Goal: Browse casually

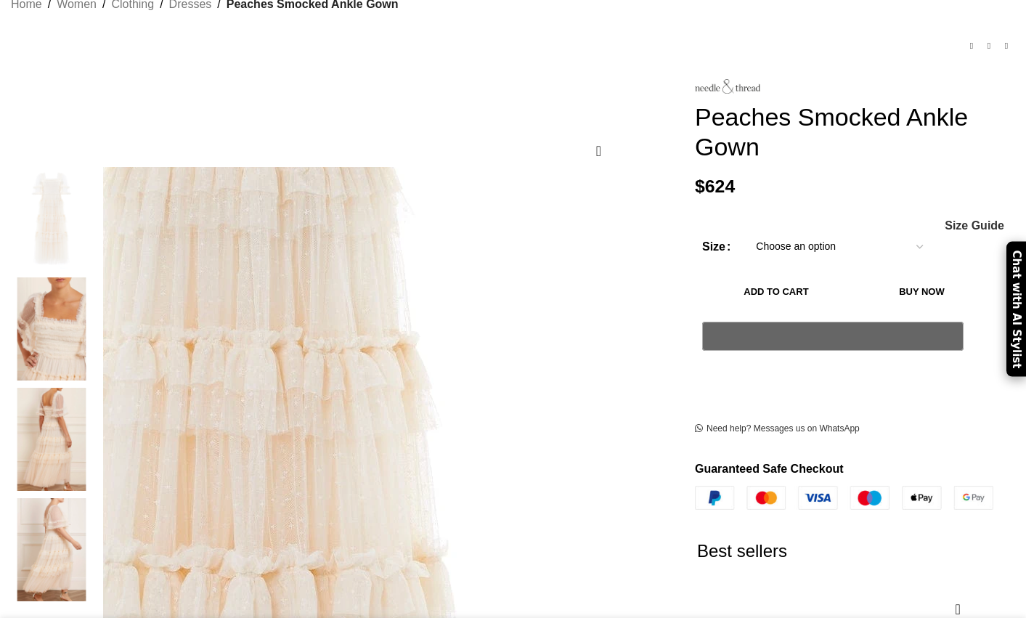
scroll to position [137, 0]
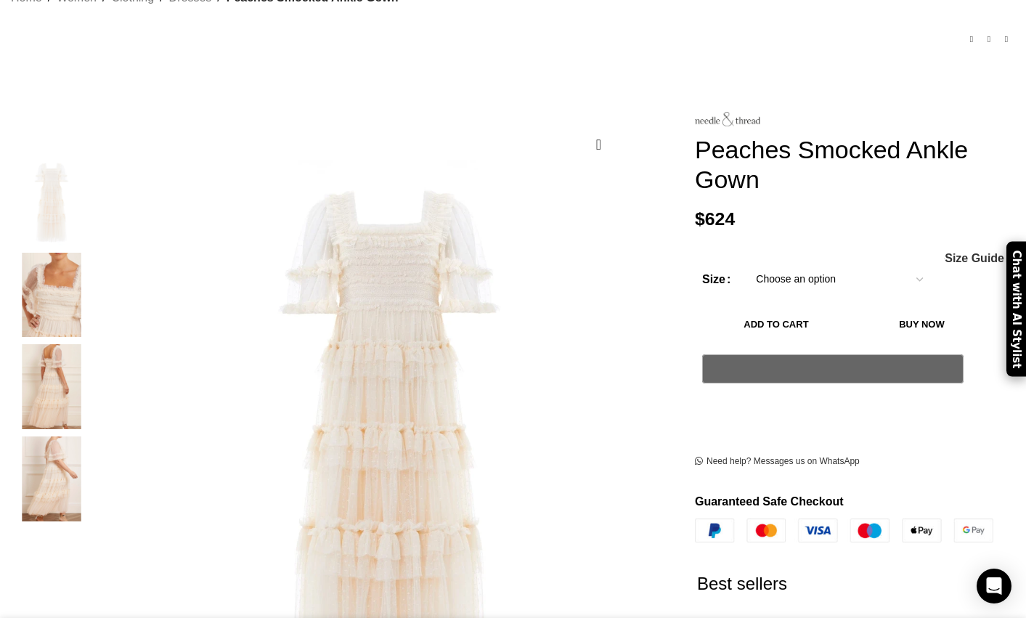
click at [96, 275] on img "2 / 4" at bounding box center [51, 295] width 89 height 85
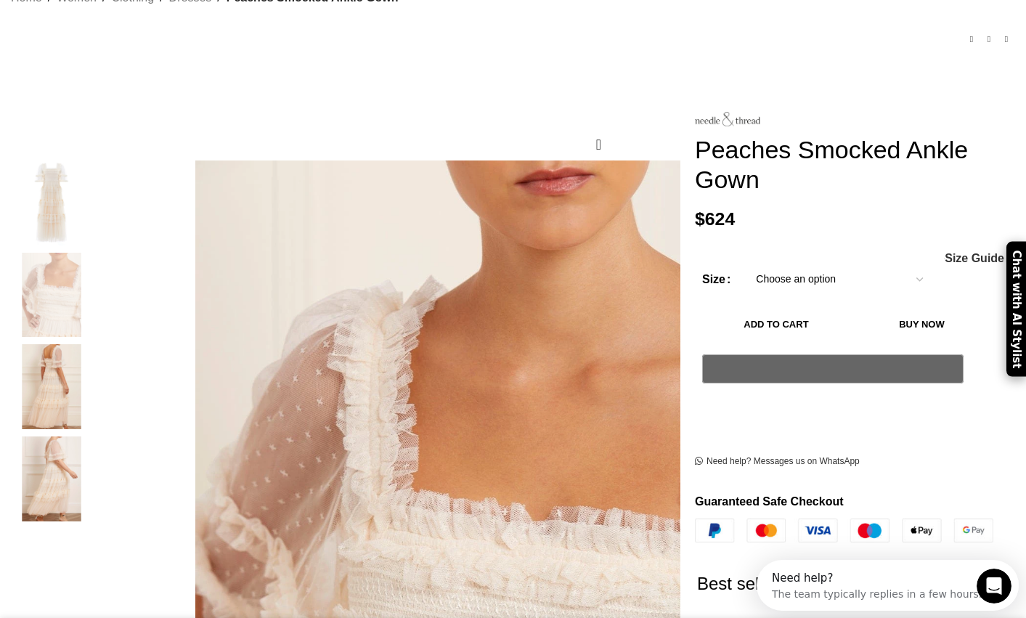
scroll to position [0, 0]
click at [96, 389] on img "3 / 4" at bounding box center [51, 386] width 89 height 85
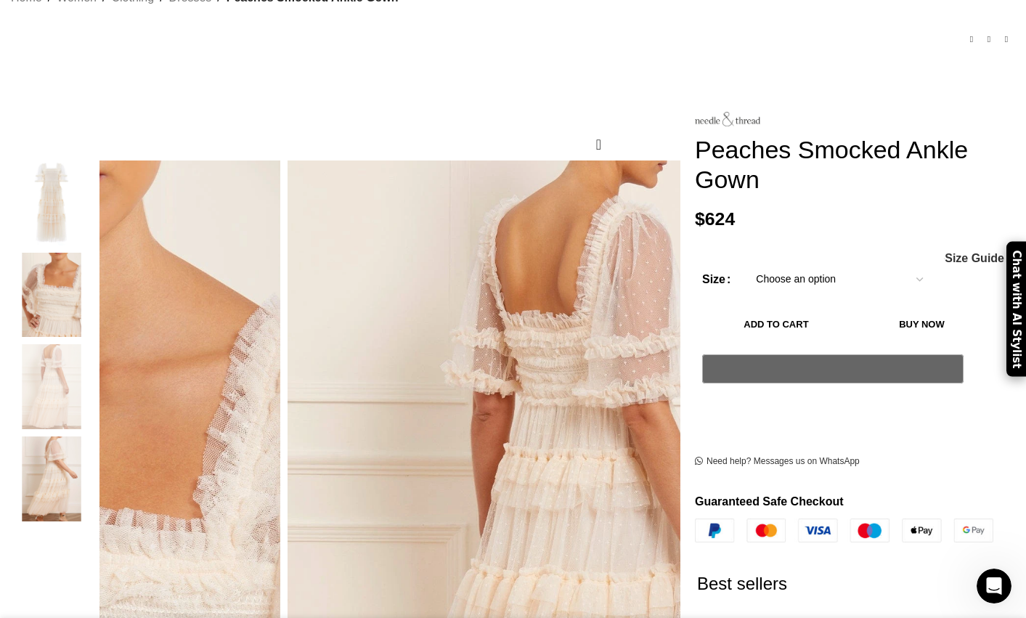
click at [96, 437] on img "4 / 4" at bounding box center [51, 478] width 89 height 85
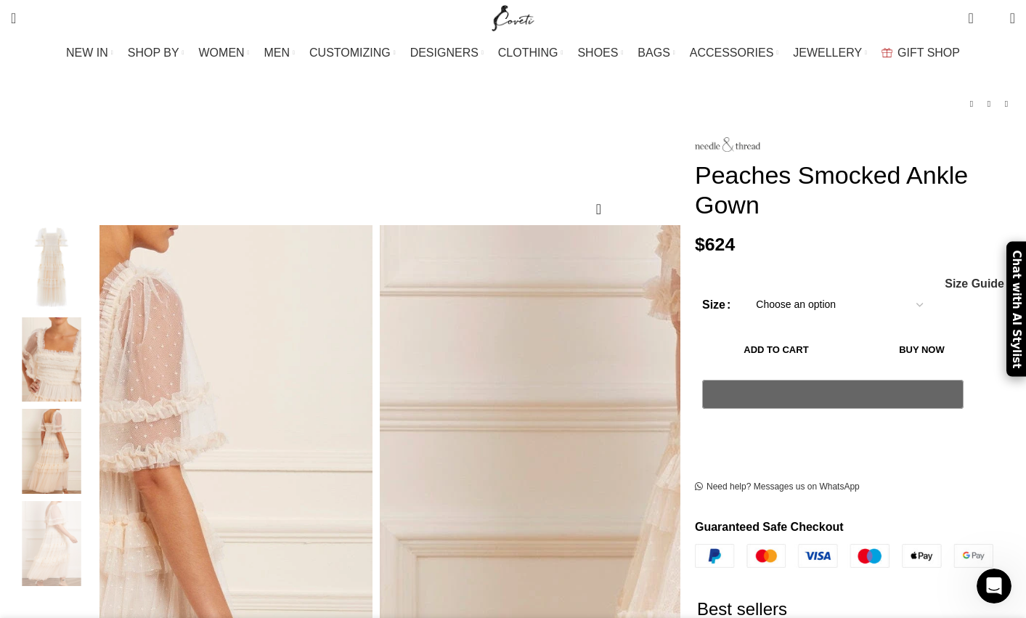
scroll to position [71, 0]
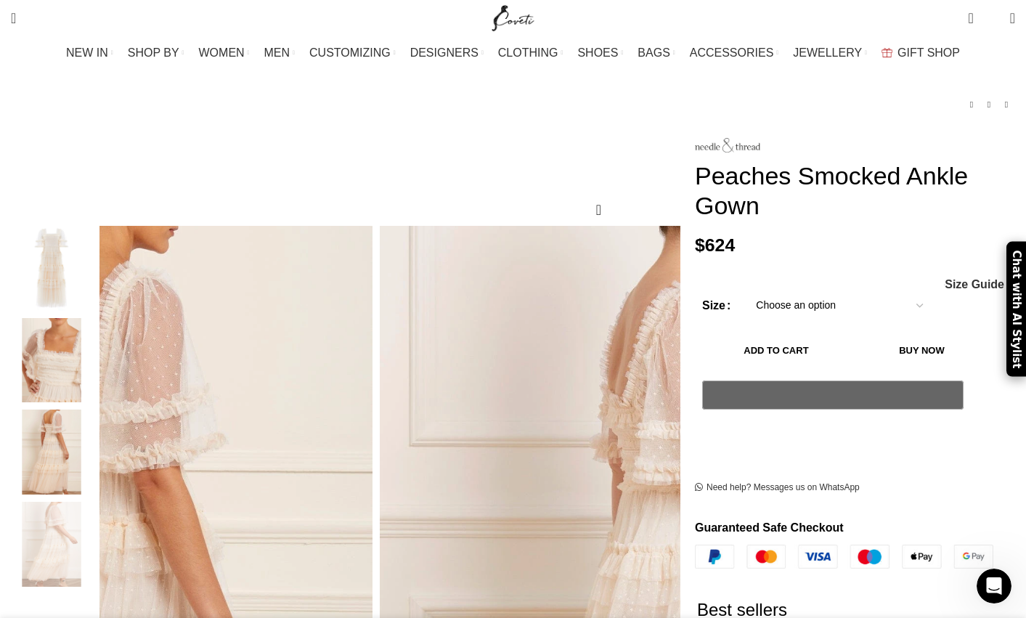
click at [96, 245] on img "1 / 4" at bounding box center [51, 268] width 89 height 85
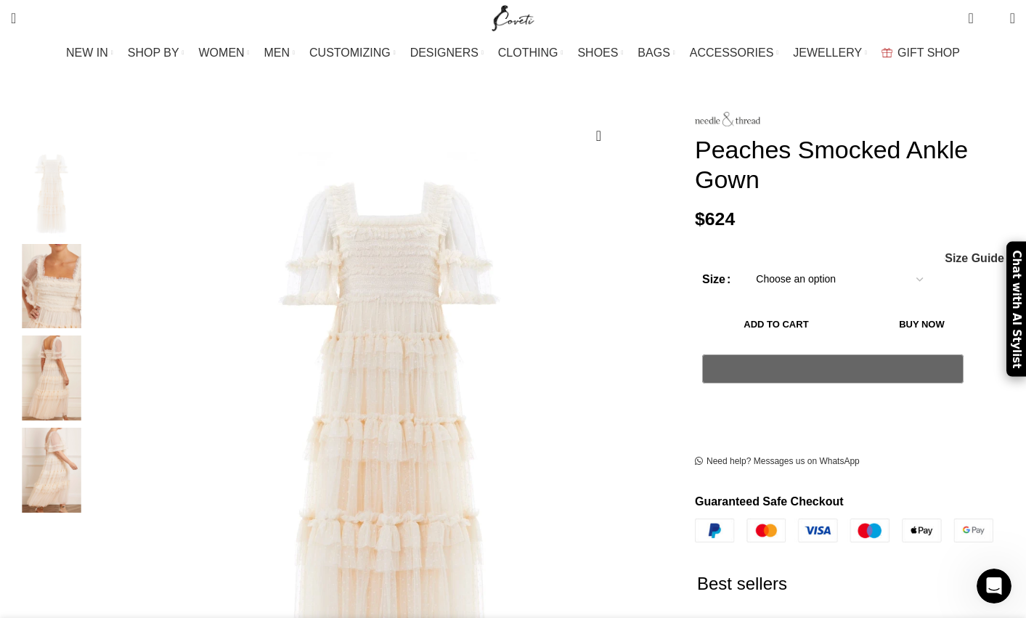
scroll to position [150, 0]
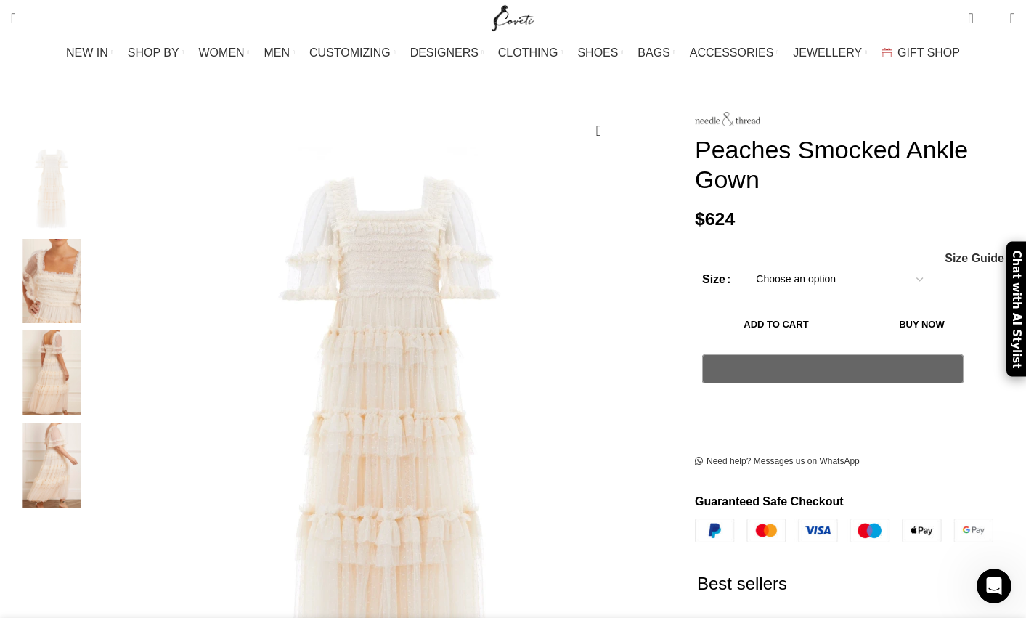
click at [96, 296] on img "2 / 4" at bounding box center [51, 281] width 89 height 85
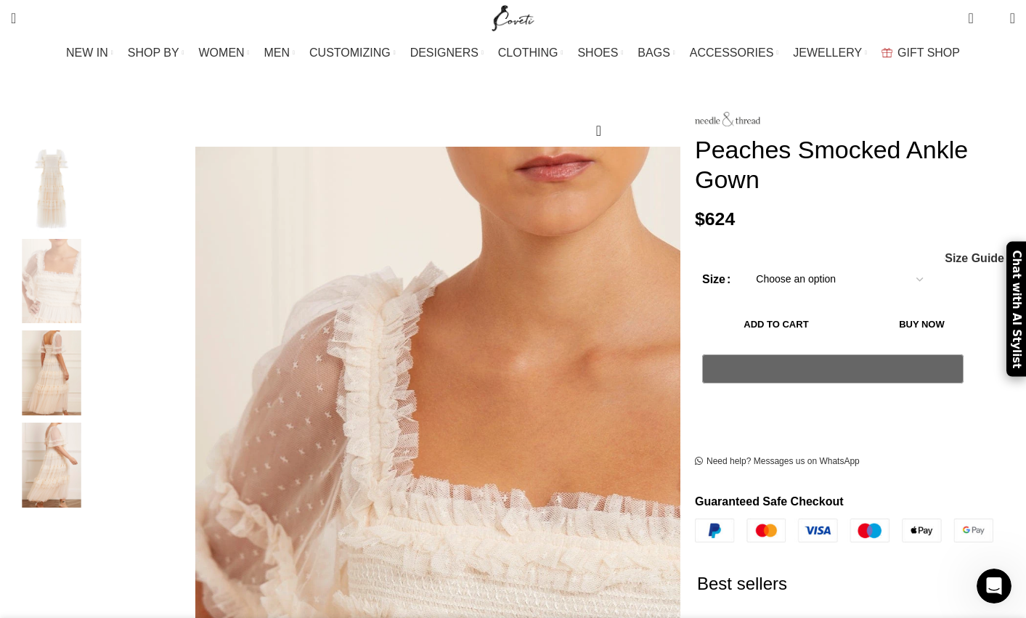
click at [96, 349] on img "3 / 4" at bounding box center [51, 372] width 89 height 85
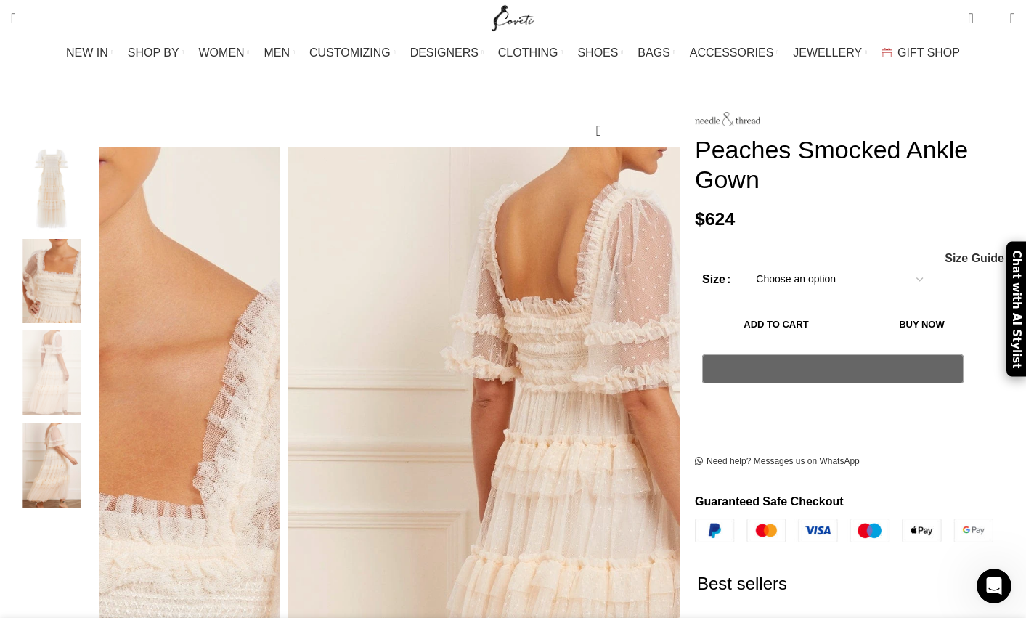
click at [96, 452] on img "4 / 4" at bounding box center [51, 465] width 89 height 85
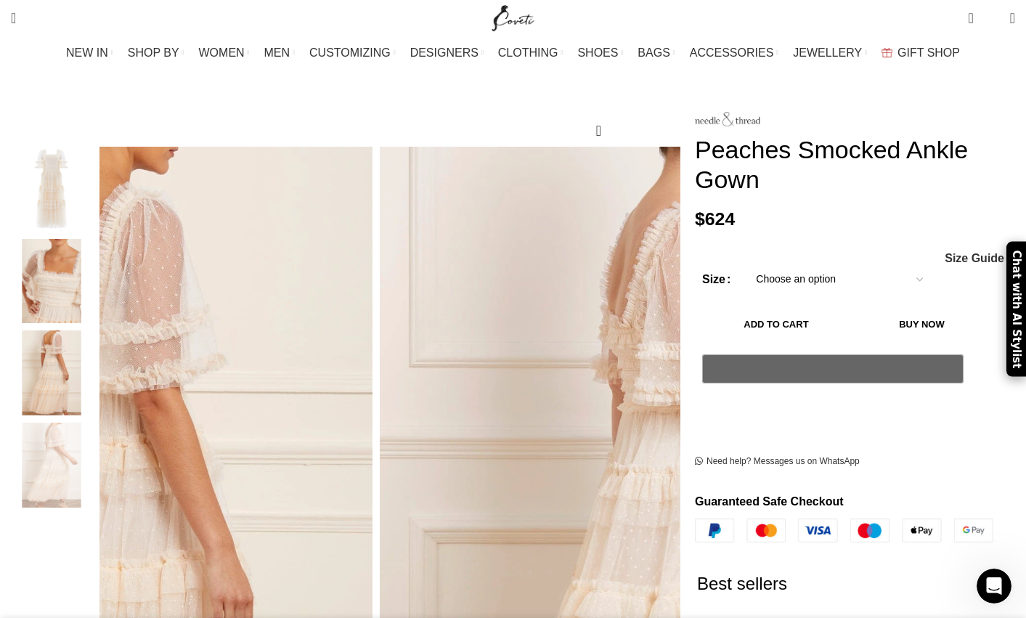
click at [96, 167] on img "1 / 4" at bounding box center [51, 189] width 89 height 85
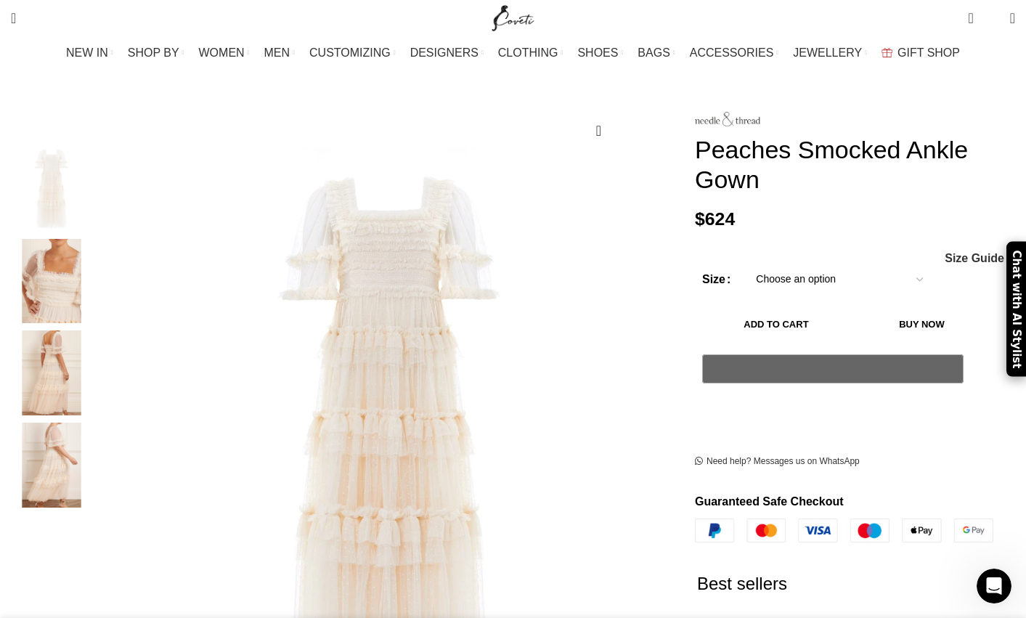
scroll to position [0, 458]
click at [96, 240] on img "2 / 4" at bounding box center [51, 281] width 89 height 85
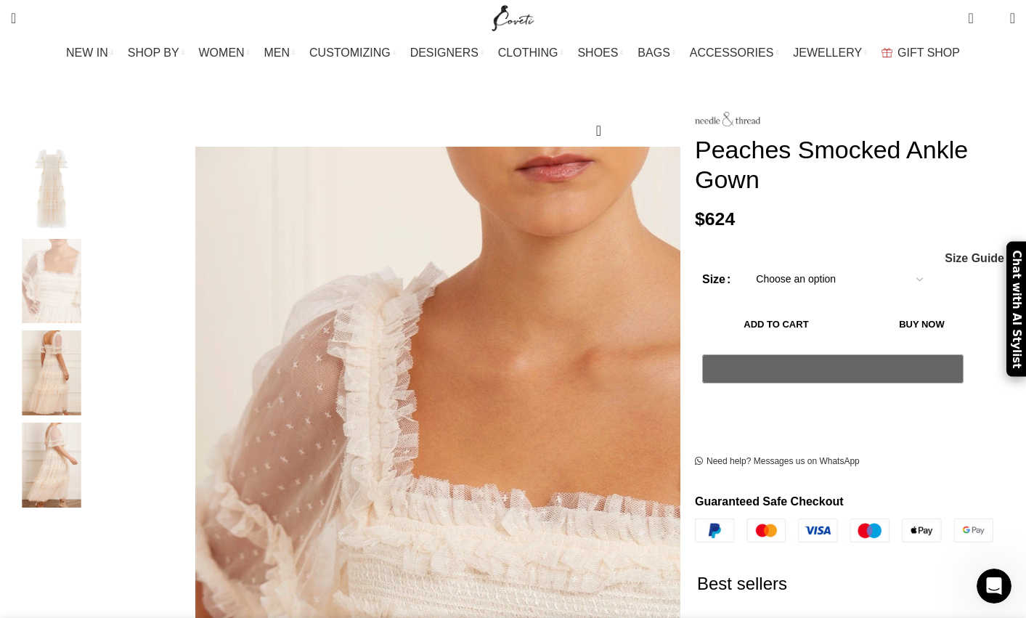
click at [96, 360] on img "3 / 4" at bounding box center [51, 372] width 89 height 85
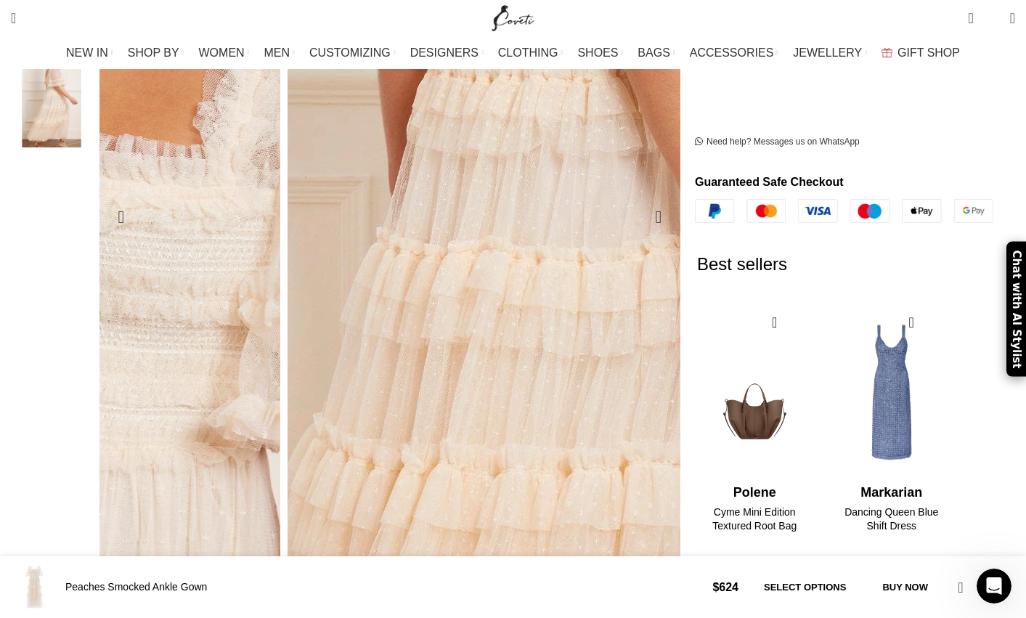
scroll to position [516, 0]
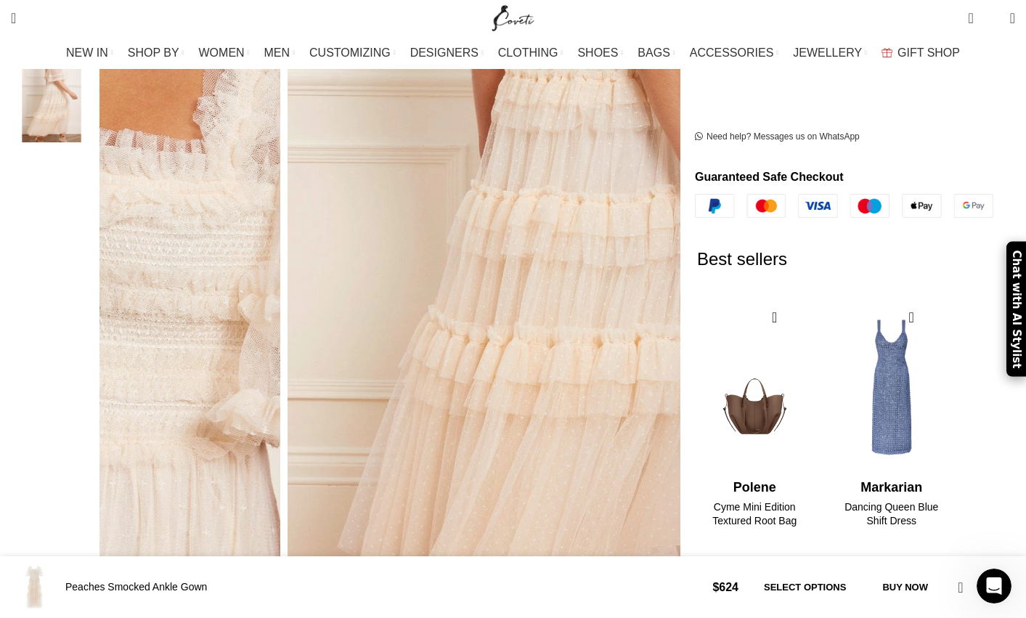
click at [96, 102] on img "4 / 4" at bounding box center [51, 99] width 89 height 85
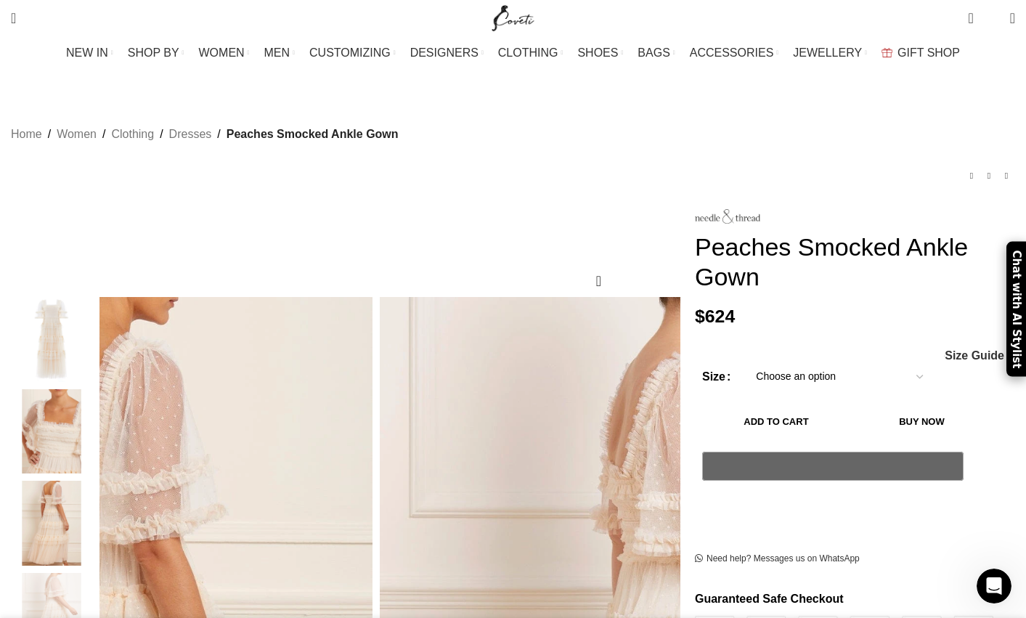
scroll to position [0, 1761]
